Goal: Complete application form

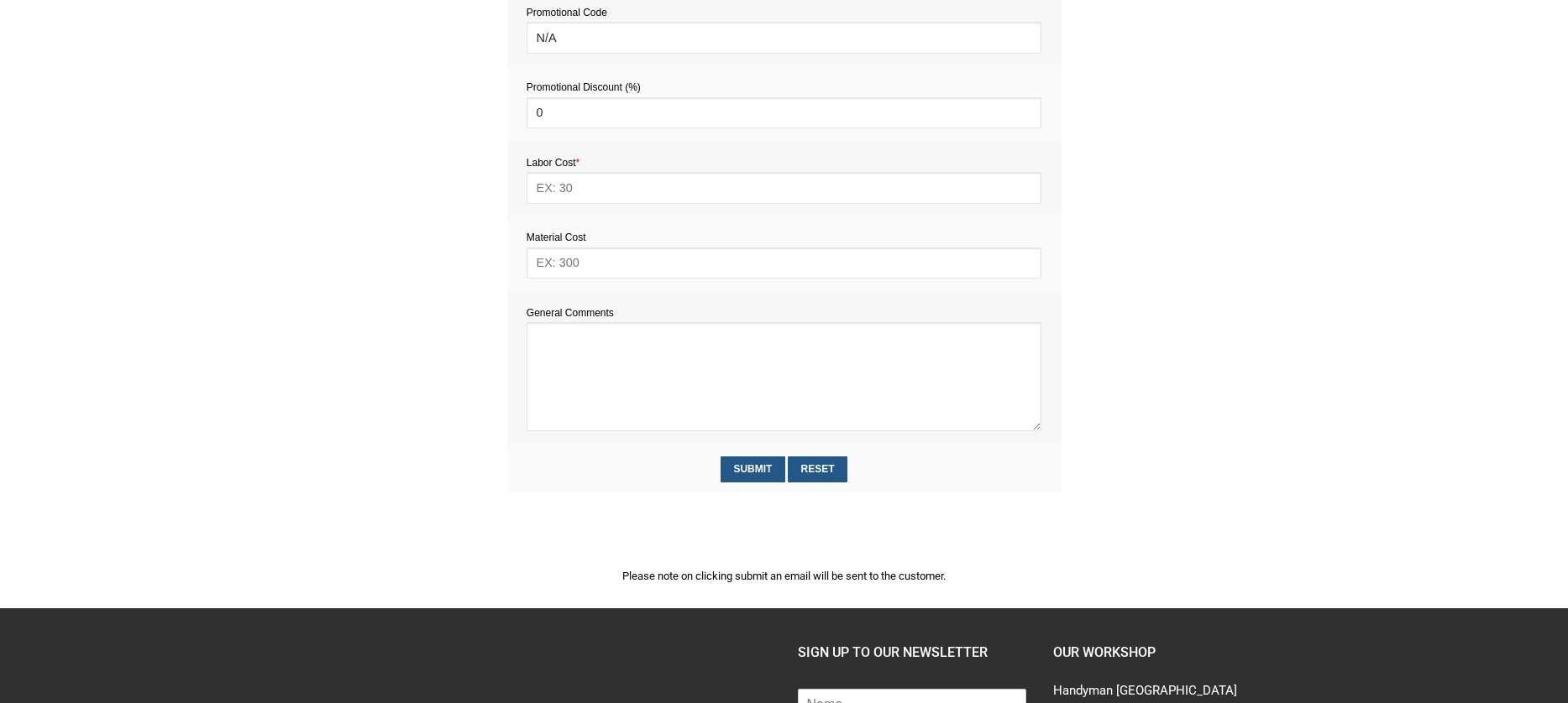
scroll to position [788, 0]
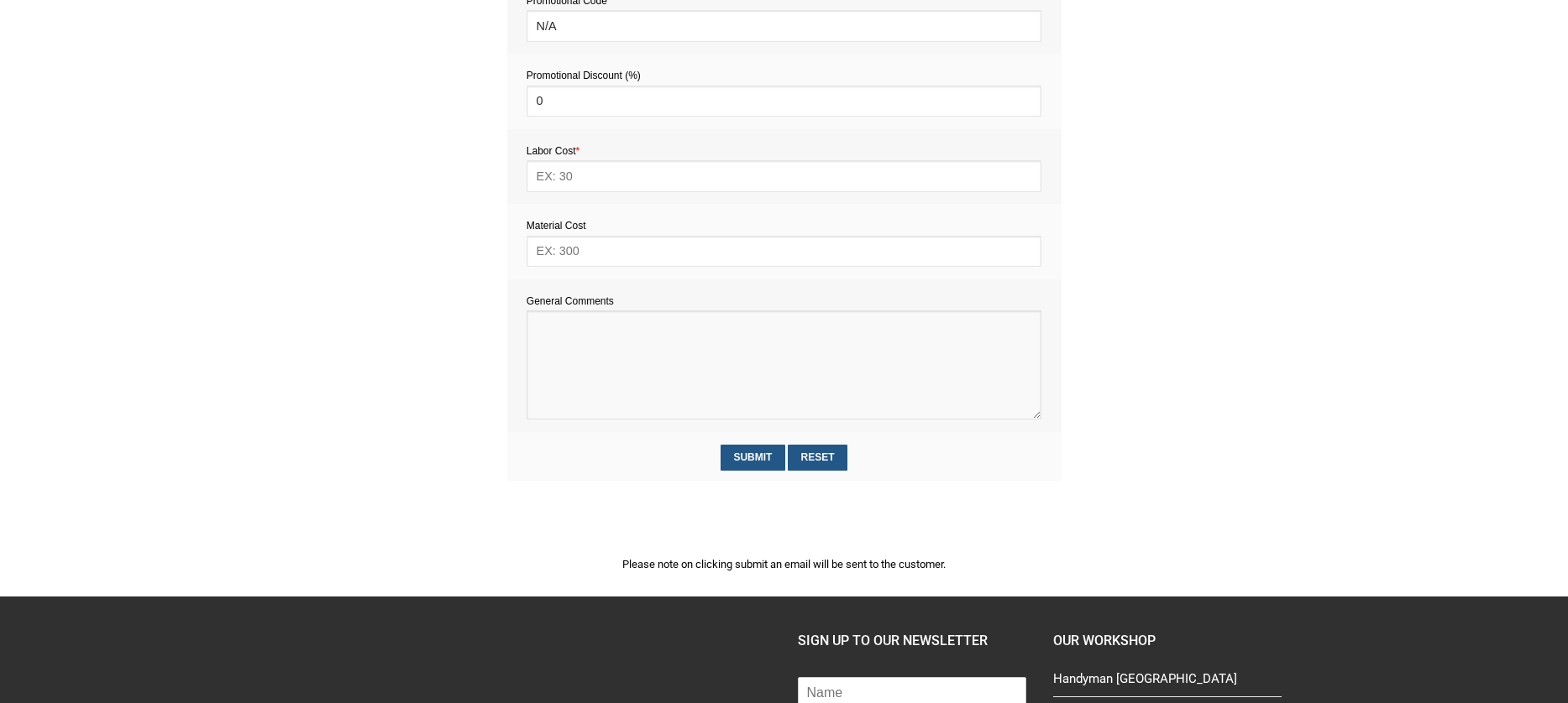
paste textarea "Estimate provision for a professional handyman (service call out and labour) to…"
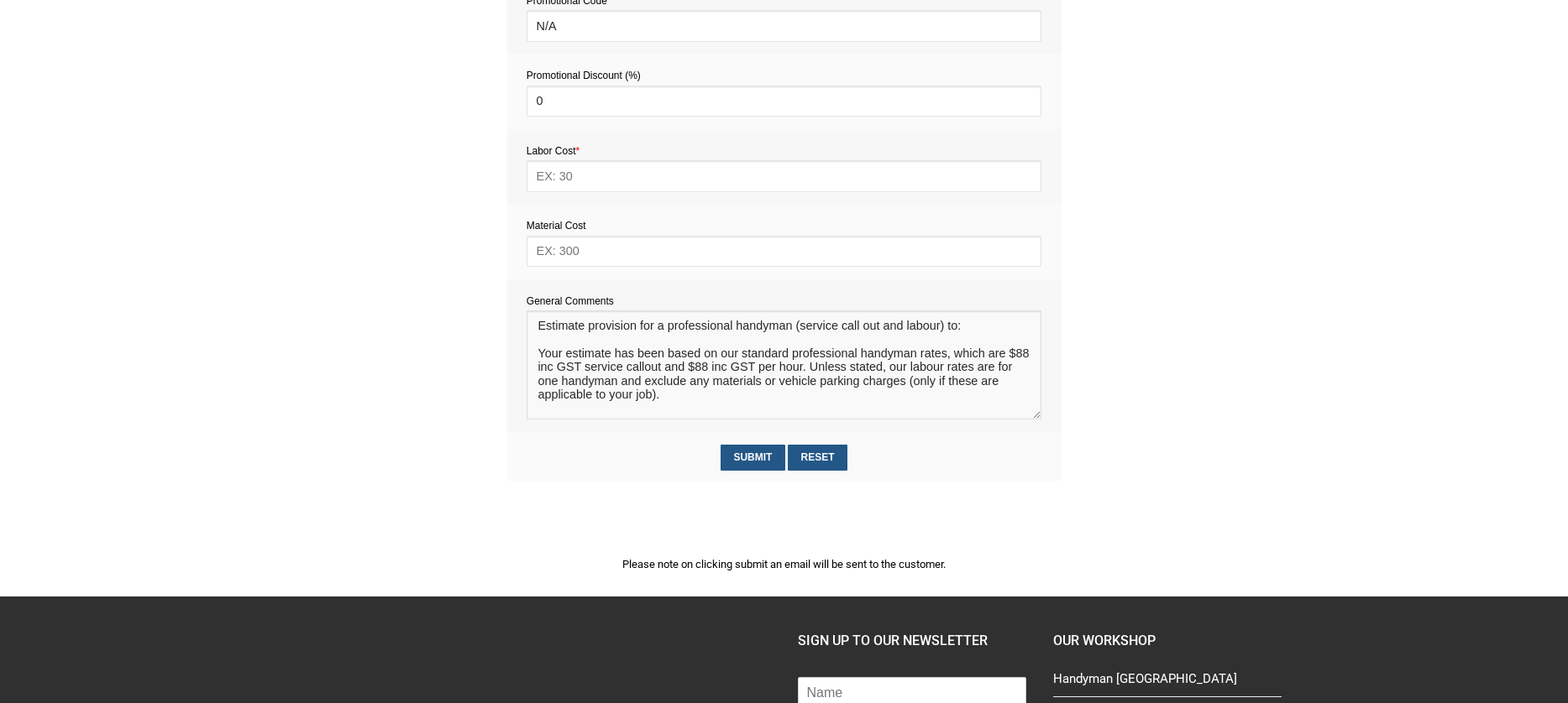
scroll to position [10, 0]
click at [546, 334] on textarea at bounding box center [784, 365] width 514 height 109
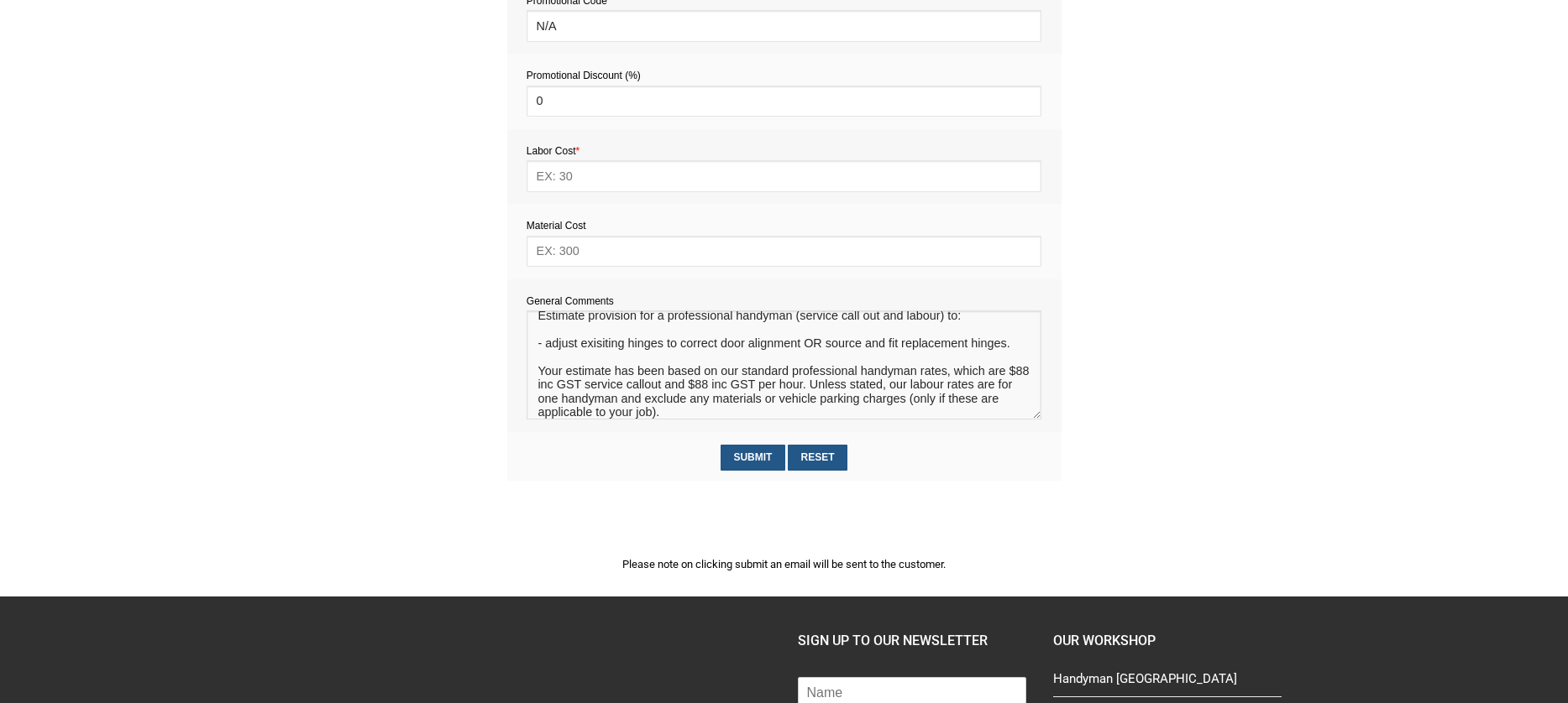
type textarea "Estimate provision for a professional handyman (service call out and labour) to…"
click at [558, 254] on input "text" at bounding box center [784, 251] width 514 height 31
type input "20"
click at [572, 173] on input "text" at bounding box center [784, 176] width 514 height 31
click at [575, 176] on input "176 -" at bounding box center [784, 176] width 514 height 31
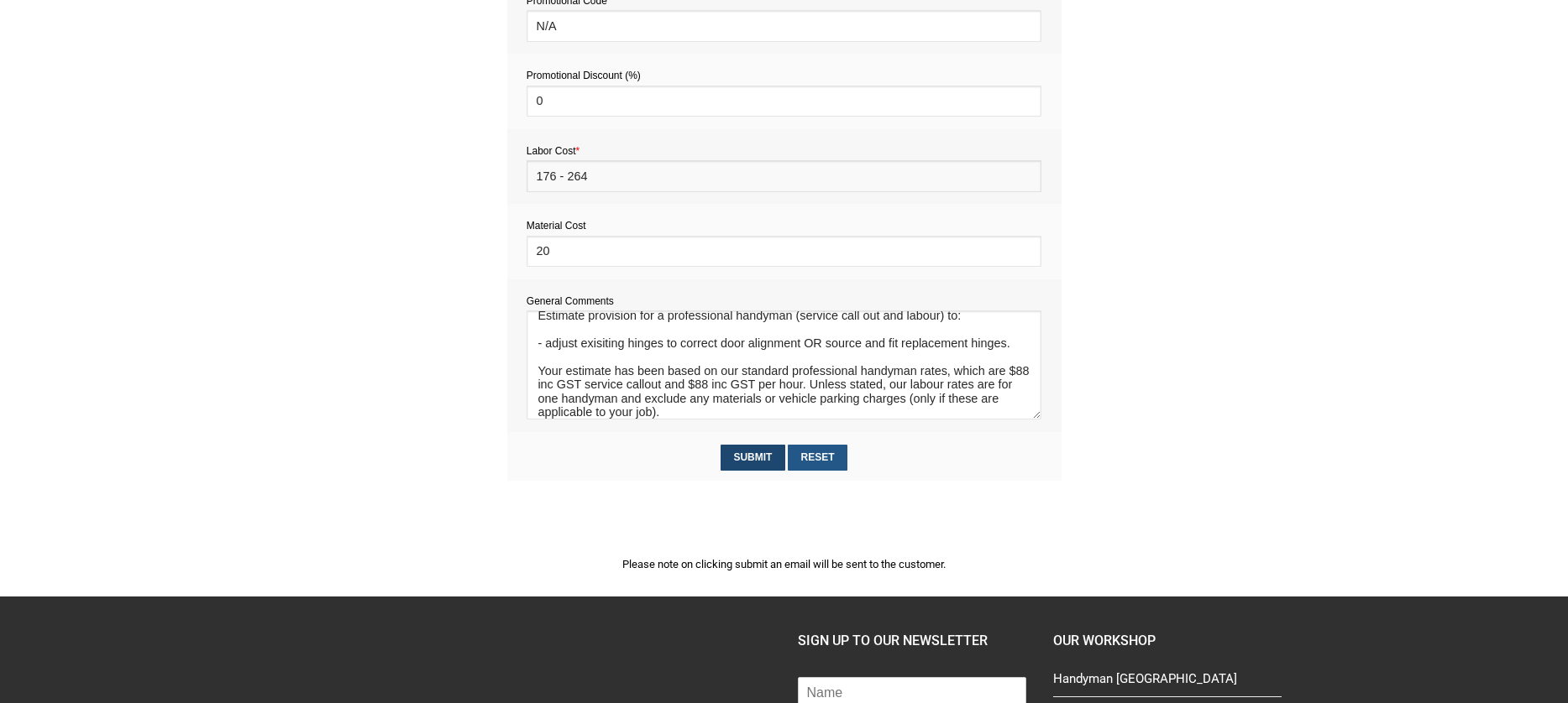
type input "176 - 264"
click at [756, 460] on input "Submit" at bounding box center [752, 458] width 65 height 26
